Goal: Complete application form: Complete application form

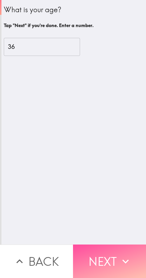
click at [124, 255] on icon "button" at bounding box center [125, 261] width 13 height 13
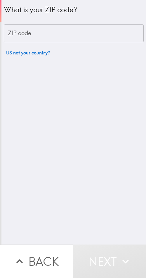
click at [66, 30] on input "ZIP code" at bounding box center [74, 33] width 140 height 18
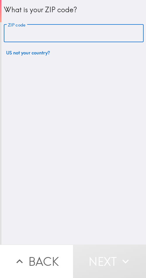
paste input "33605"
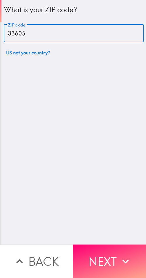
type input "33605"
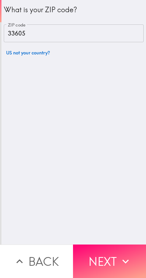
click at [120, 255] on icon "button" at bounding box center [125, 261] width 13 height 13
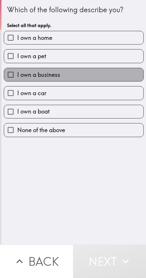
click at [71, 80] on label "I own a business" at bounding box center [73, 74] width 139 height 13
click at [17, 80] on input "I own a business" at bounding box center [10, 74] width 13 height 13
checkbox input "true"
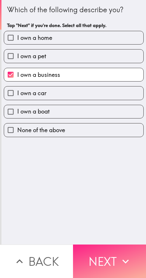
drag, startPoint x: 115, startPoint y: 257, endPoint x: 18, endPoint y: 258, distance: 97.1
click at [115, 257] on button "Next" at bounding box center [109, 262] width 73 height 34
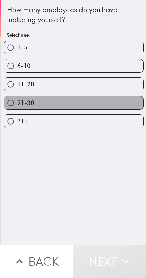
click at [75, 106] on label "21-30" at bounding box center [73, 103] width 139 height 13
click at [17, 106] on input "21-30" at bounding box center [10, 103] width 13 height 13
radio input "true"
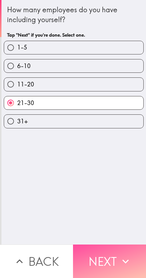
drag, startPoint x: 85, startPoint y: 254, endPoint x: 146, endPoint y: 256, distance: 60.1
click at [93, 255] on button "Next" at bounding box center [109, 262] width 73 height 34
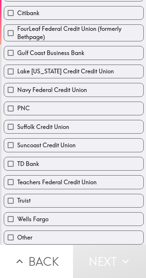
scroll to position [94, 0]
drag, startPoint x: 45, startPoint y: 107, endPoint x: 57, endPoint y: 109, distance: 11.5
click at [45, 107] on label "PNC" at bounding box center [73, 108] width 139 height 13
click at [17, 107] on input "PNC" at bounding box center [10, 108] width 13 height 13
checkbox input "true"
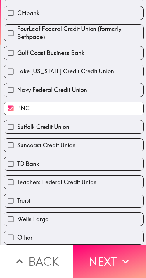
click at [110, 255] on button "Next" at bounding box center [109, 262] width 73 height 34
